Goal: Check status: Check status

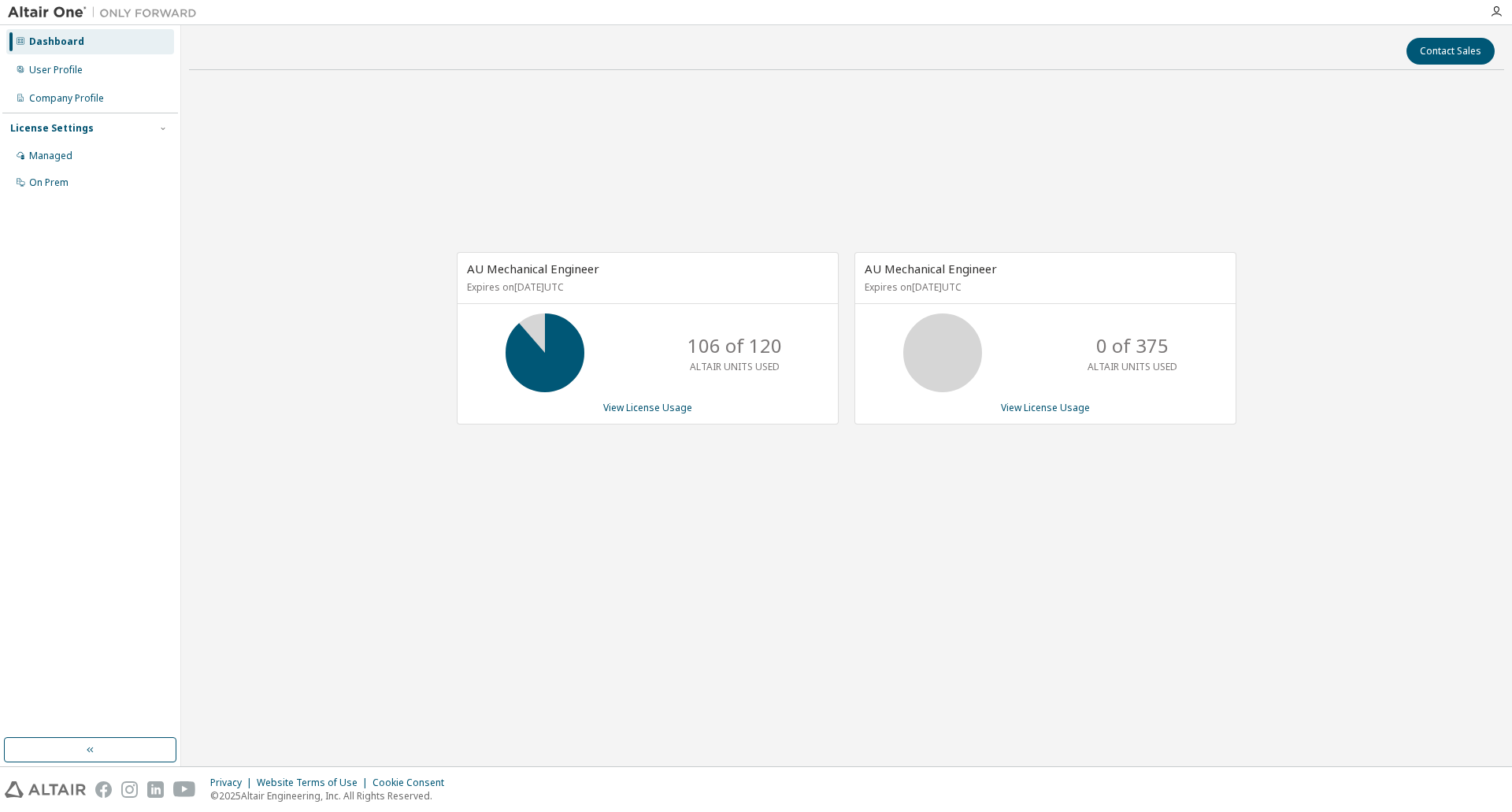
click at [531, 577] on div "AU Mechanical Engineer Expires on [DATE] UTC 106 of 120 ALTAIR UNITS USED View …" at bounding box center [846, 346] width 1315 height 528
click at [287, 131] on div "AU Mechanical Engineer Expires on [DATE] UTC 106 of 120 ALTAIR UNITS USED View …" at bounding box center [846, 346] width 1315 height 528
drag, startPoint x: 881, startPoint y: 732, endPoint x: 528, endPoint y: 779, distance: 356.1
click at [880, 732] on div "Contact Sales AU Mechanical Engineer Expires on [DATE] UTC 106 of 120 ALTAIR UN…" at bounding box center [846, 396] width 1315 height 725
click at [295, 552] on div "AU Mechanical Engineer Expires on [DATE] UTC 106 of 120 ALTAIR UNITS USED View …" at bounding box center [846, 346] width 1315 height 528
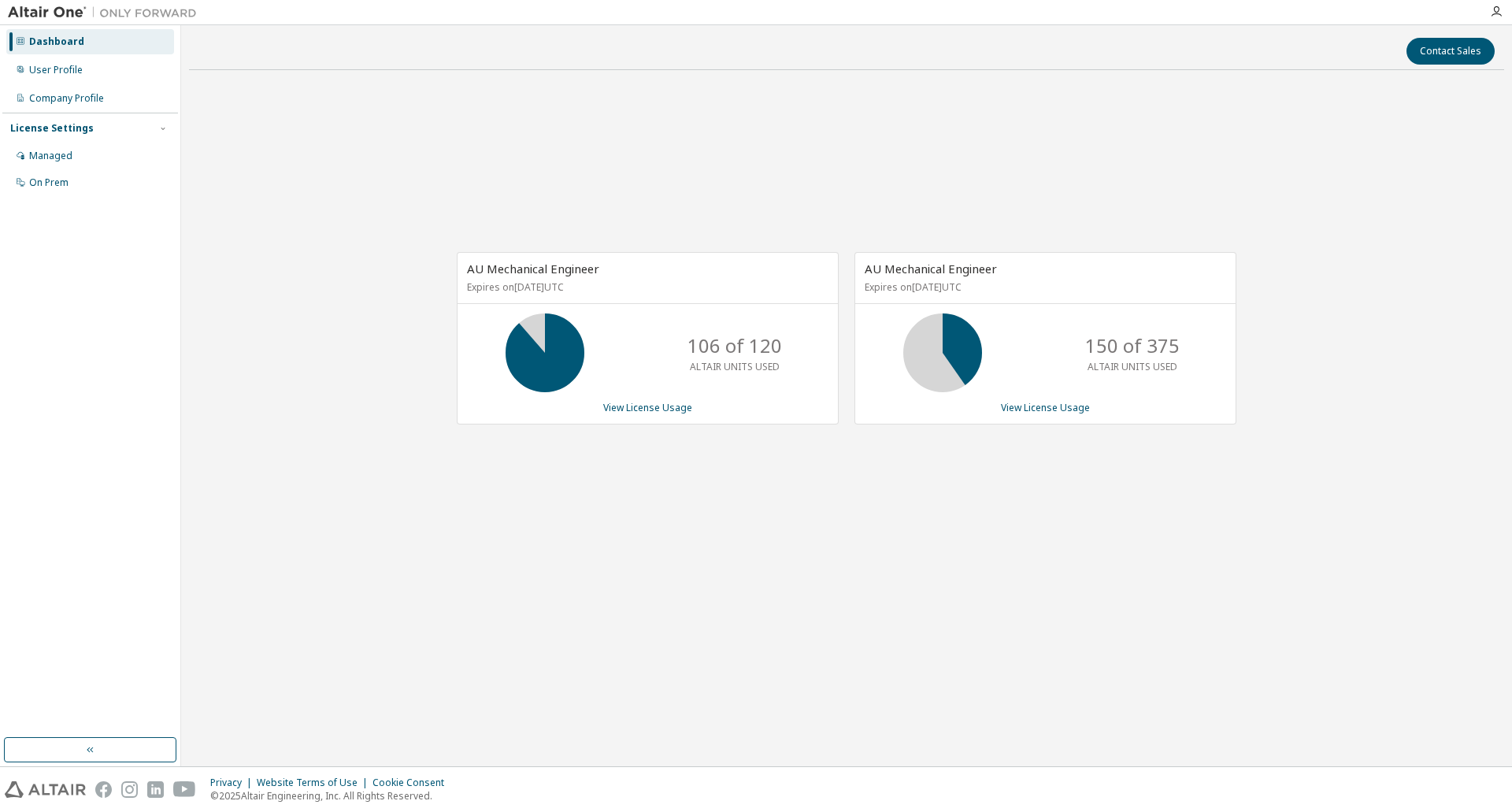
drag, startPoint x: 1264, startPoint y: 99, endPoint x: 1304, endPoint y: 56, distance: 58.7
click at [1271, 94] on div "AU Mechanical Engineer Expires on December 19, 2025 UTC 106 of 120 ALTAIR UNITS…" at bounding box center [846, 346] width 1315 height 528
